Goal: Task Accomplishment & Management: Use online tool/utility

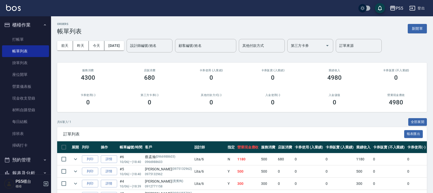
scroll to position [59, 0]
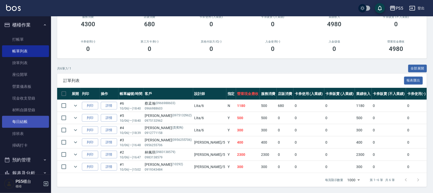
click at [27, 121] on link "每日結帳" at bounding box center [25, 122] width 47 height 12
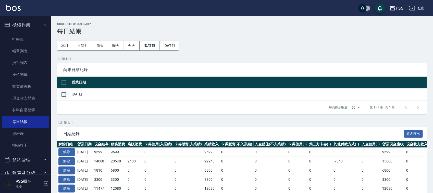
click at [62, 96] on input "checkbox" at bounding box center [63, 94] width 11 height 11
checkbox input "true"
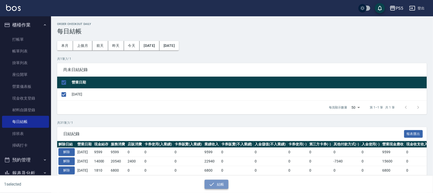
click at [226, 184] on button "結帳" at bounding box center [217, 184] width 24 height 9
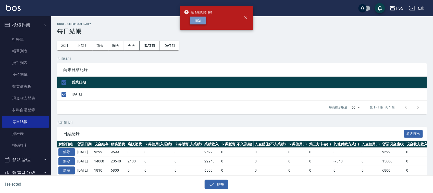
click at [196, 20] on button "確定" at bounding box center [198, 21] width 16 height 8
checkbox input "false"
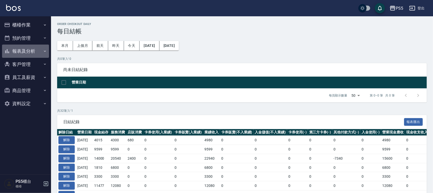
click at [17, 45] on button "報表及分析" at bounding box center [25, 51] width 47 height 13
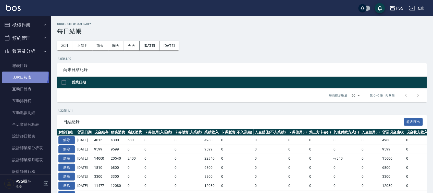
click at [23, 74] on link "店家日報表" at bounding box center [25, 78] width 47 height 12
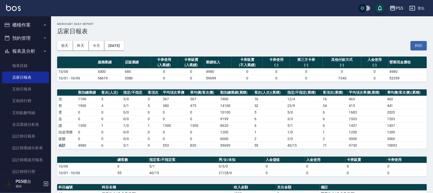
click at [34, 24] on button "櫃檯作業" at bounding box center [25, 24] width 47 height 13
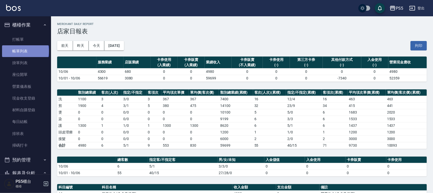
click at [25, 51] on link "帳單列表" at bounding box center [25, 51] width 47 height 12
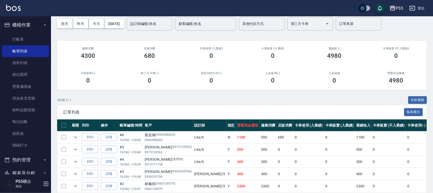
scroll to position [59, 0]
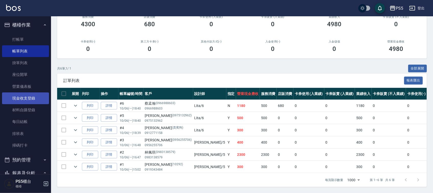
click at [24, 93] on link "現金收支登錄" at bounding box center [25, 99] width 47 height 12
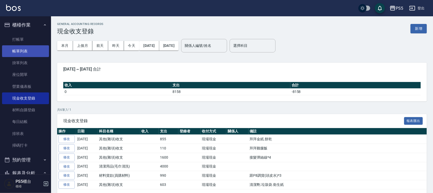
click at [27, 50] on link "帳單列表" at bounding box center [25, 51] width 47 height 12
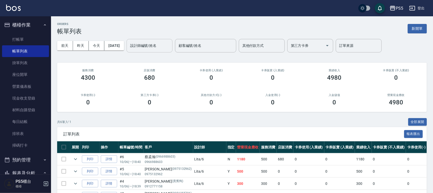
click at [151, 47] on input "設計師編號/姓名" at bounding box center [149, 45] width 41 height 9
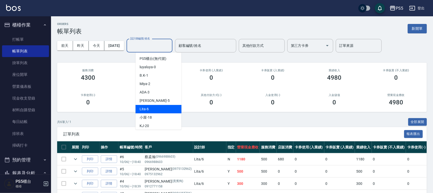
click at [142, 107] on span "Lita -6" at bounding box center [144, 109] width 9 height 5
type input "Lita-6"
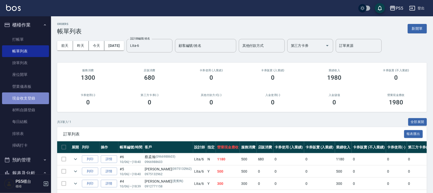
click at [37, 95] on link "現金收支登錄" at bounding box center [25, 99] width 47 height 12
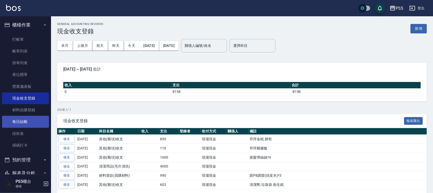
click at [18, 123] on link "每日結帳" at bounding box center [25, 122] width 47 height 12
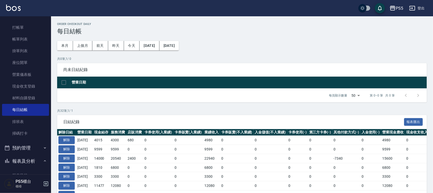
scroll to position [32, 0]
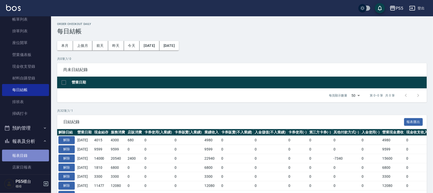
click at [27, 159] on link "報表目錄" at bounding box center [25, 156] width 47 height 12
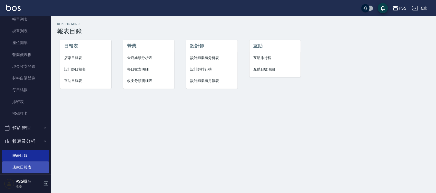
click at [22, 163] on link "店家日報表" at bounding box center [25, 168] width 47 height 12
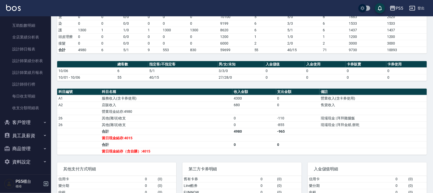
scroll to position [125, 0]
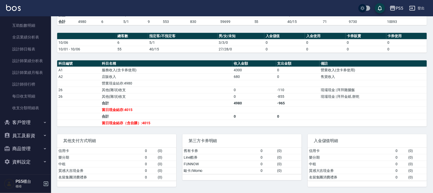
click at [42, 179] on div "PS5櫃台 櫃檯" at bounding box center [25, 184] width 51 height 18
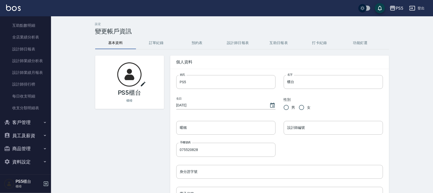
click at [47, 183] on icon "button" at bounding box center [46, 184] width 6 height 6
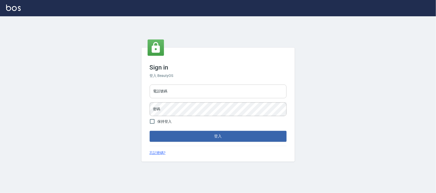
drag, startPoint x: 164, startPoint y: 90, endPoint x: 161, endPoint y: 90, distance: 2.9
click at [164, 90] on input "電話號碼" at bounding box center [218, 92] width 137 height 14
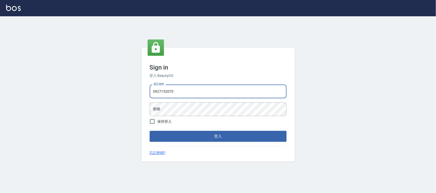
type input "0927152070"
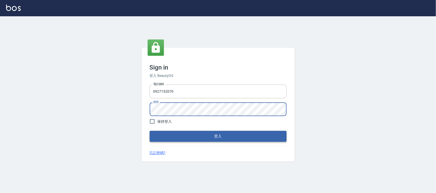
click at [202, 140] on button "登入" at bounding box center [218, 136] width 137 height 11
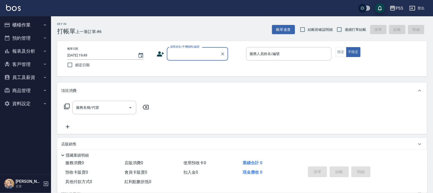
click at [24, 76] on button "員工及薪資" at bounding box center [25, 77] width 47 height 13
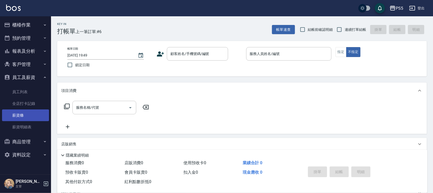
click at [32, 116] on link "薪資條" at bounding box center [25, 116] width 47 height 12
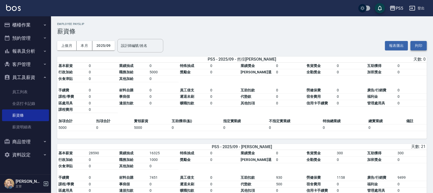
click at [422, 46] on button "列印" at bounding box center [419, 45] width 16 height 9
click at [17, 128] on link "薪資明細表" at bounding box center [25, 127] width 47 height 12
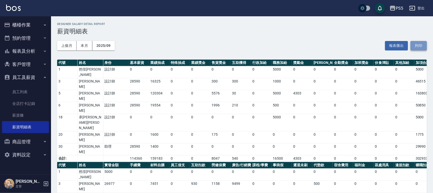
click at [421, 45] on button "列印" at bounding box center [419, 45] width 16 height 9
click at [44, 184] on icon "button" at bounding box center [46, 184] width 6 height 6
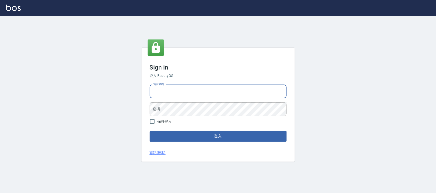
click at [179, 93] on input "電話號碼" at bounding box center [218, 92] width 137 height 14
type input "5520828"
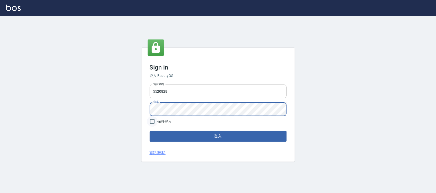
click at [152, 124] on input "保持登入" at bounding box center [152, 121] width 11 height 11
checkbox input "true"
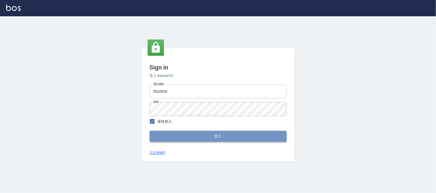
click at [186, 139] on button "登入" at bounding box center [218, 136] width 137 height 11
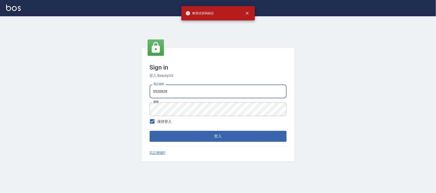
click at [154, 90] on input "5520828" at bounding box center [218, 92] width 137 height 14
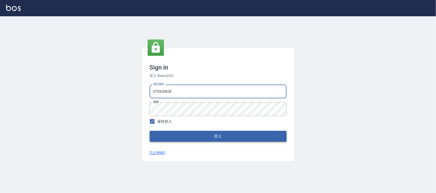
type input "075520828"
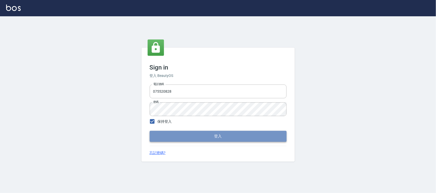
click at [186, 137] on button "登入" at bounding box center [218, 136] width 137 height 11
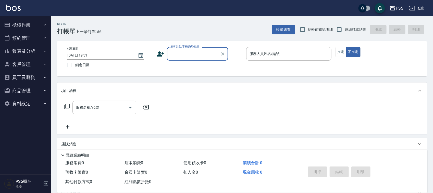
click at [24, 27] on button "櫃檯作業" at bounding box center [25, 24] width 47 height 13
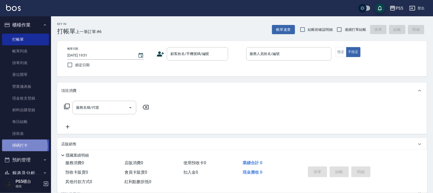
click at [24, 147] on link "掃碼打卡" at bounding box center [25, 146] width 47 height 12
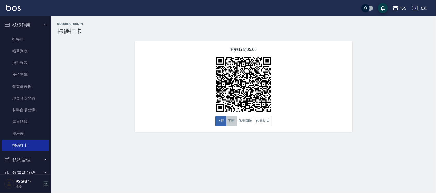
click at [234, 125] on button "下班" at bounding box center [231, 121] width 11 height 10
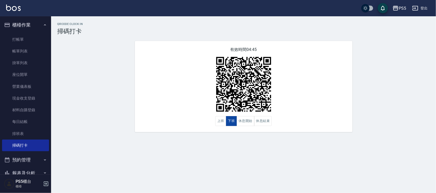
click at [234, 125] on button "下班" at bounding box center [231, 121] width 11 height 10
click at [221, 123] on button "上班" at bounding box center [220, 121] width 11 height 10
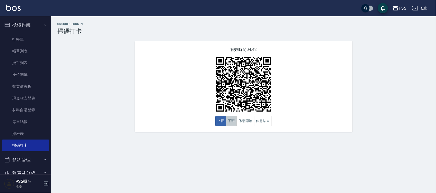
click at [231, 124] on button "下班" at bounding box center [231, 121] width 11 height 10
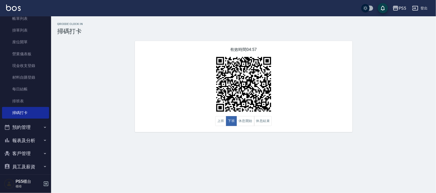
scroll to position [64, 0]
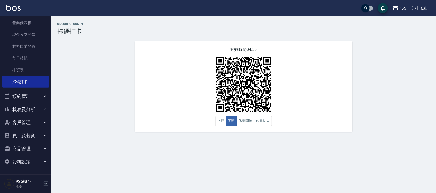
click at [20, 111] on button "報表及分析" at bounding box center [25, 109] width 47 height 13
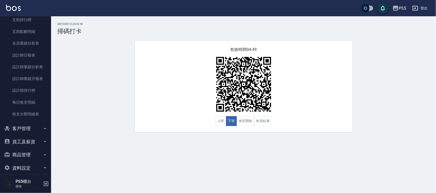
scroll to position [210, 0]
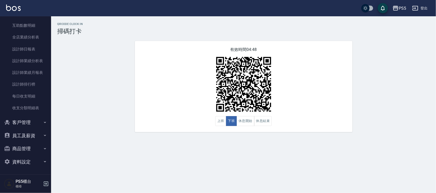
click at [31, 134] on button "員工及薪資" at bounding box center [25, 135] width 47 height 13
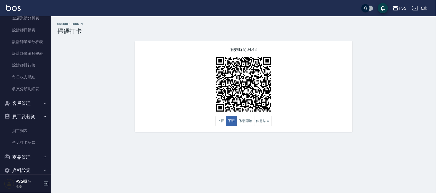
scroll to position [237, 0]
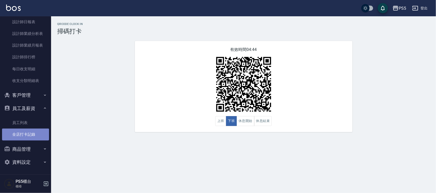
click at [28, 137] on link "全店打卡記錄" at bounding box center [25, 135] width 47 height 12
